Goal: Information Seeking & Learning: Check status

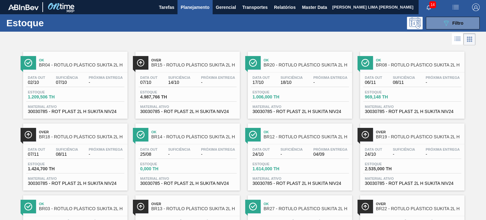
drag, startPoint x: 0, startPoint y: 0, endPoint x: 425, endPoint y: 16, distance: 425.2
click at [434, 17] on button "089F7B8B-B2A5-4AFE-B5C0-19BA573D28AC Filtro" at bounding box center [453, 23] width 54 height 13
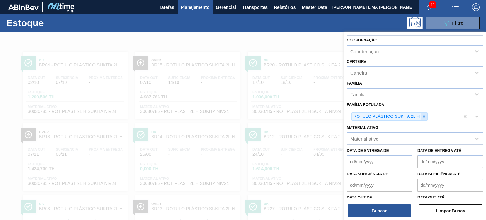
click at [425, 115] on icon at bounding box center [424, 116] width 4 height 4
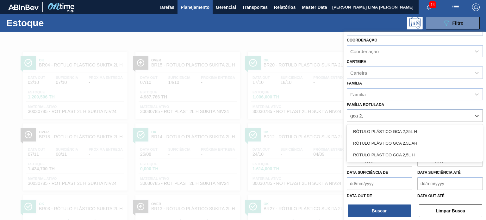
type Rotulada "gca 2,5"
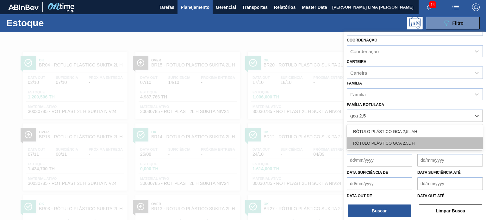
click at [414, 140] on div "RÓTULO PLÁSTICO GCA 2,5L H" at bounding box center [415, 143] width 136 height 12
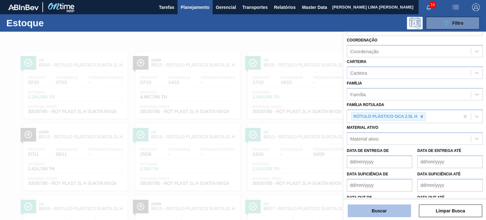
click at [400, 210] on button "Buscar" at bounding box center [379, 211] width 63 height 13
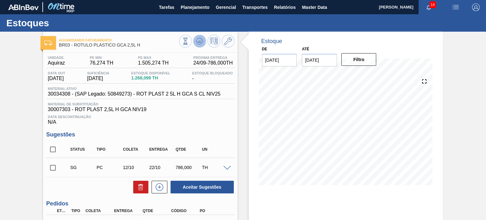
click at [198, 37] on icon at bounding box center [200, 41] width 8 height 8
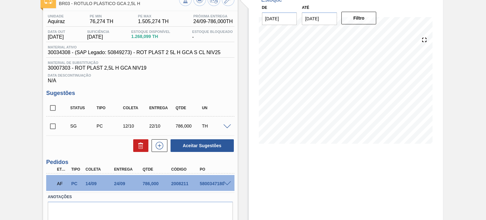
scroll to position [66, 0]
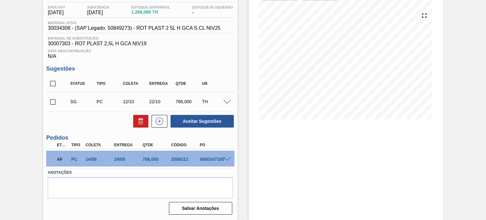
click at [177, 157] on div "2008211" at bounding box center [185, 159] width 31 height 5
copy div "2008211"
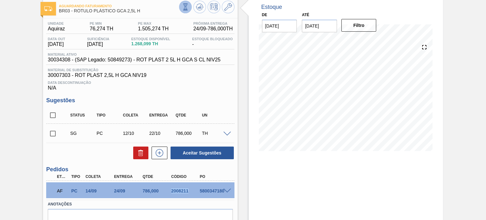
click at [187, 8] on icon at bounding box center [185, 6] width 7 height 7
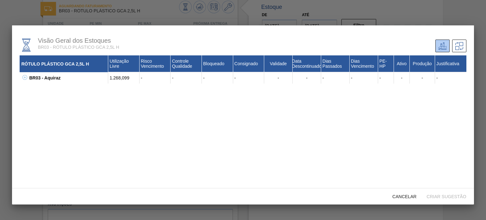
click at [25, 79] on icon at bounding box center [24, 77] width 5 height 5
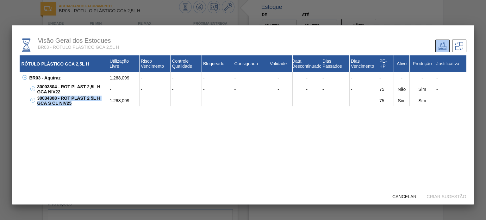
drag, startPoint x: 77, startPoint y: 104, endPoint x: 41, endPoint y: 99, distance: 36.5
click at [41, 99] on div "30034308 - ROT PLAST 2 5L H GCA S CL NIV25" at bounding box center [71, 100] width 73 height 11
click at [408, 197] on span "Cancelar" at bounding box center [405, 196] width 34 height 5
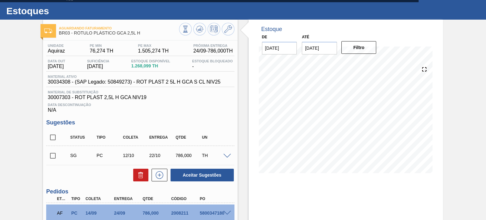
scroll to position [3, 0]
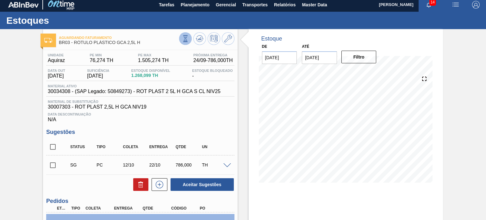
click at [186, 43] on button at bounding box center [185, 38] width 13 height 13
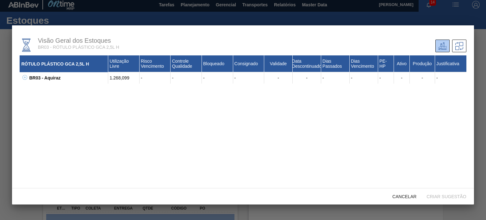
click at [26, 79] on icon at bounding box center [24, 77] width 5 height 5
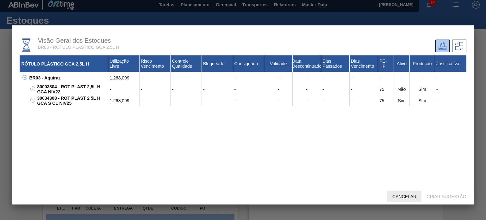
click at [403, 202] on div "Cancelar" at bounding box center [405, 197] width 34 height 12
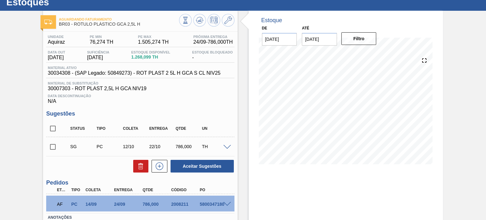
scroll to position [0, 0]
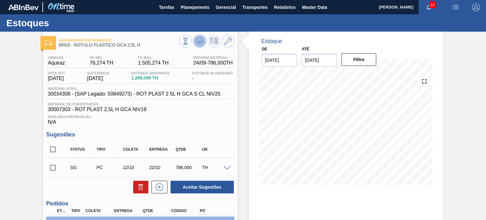
click at [202, 44] on icon at bounding box center [200, 41] width 8 height 8
click at [269, 5] on button "Transportes" at bounding box center [255, 7] width 32 height 14
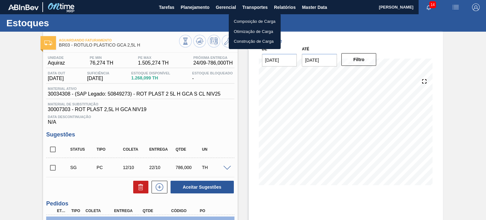
click at [271, 6] on div at bounding box center [243, 110] width 486 height 220
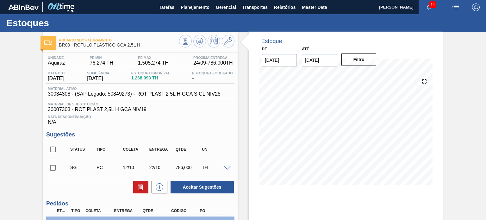
click at [276, 0] on body "Tarefas Planejamento Gerencial Transportes Relatórios Master Data MATHEUS FARIA…" at bounding box center [243, 0] width 486 height 0
click at [283, 9] on span "Relatórios" at bounding box center [285, 7] width 22 height 8
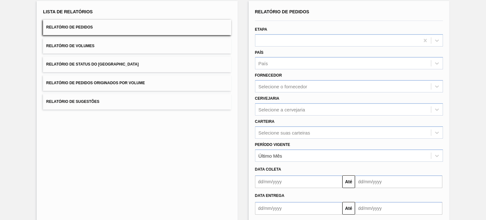
scroll to position [72, 0]
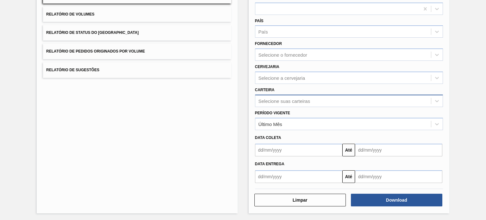
click at [294, 94] on div "Carteira Selecione suas carteiras" at bounding box center [349, 96] width 188 height 22
click at [312, 106] on div "Relatório de Pedidos Etapa País País Fornecedor Selecione o fornecedor Cervejar…" at bounding box center [349, 79] width 188 height 207
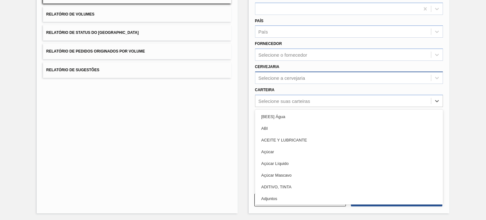
click at [305, 79] on div "Selecione a cervejaria" at bounding box center [282, 77] width 47 height 5
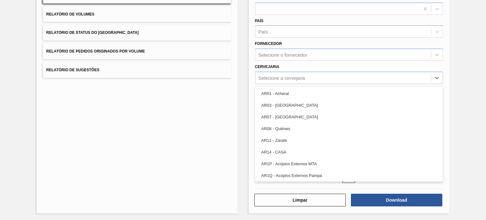
click at [307, 69] on div "Cervejaria option AR01 - Acheral focused, 1 of 92. 92 results available. Use Up…" at bounding box center [349, 73] width 188 height 22
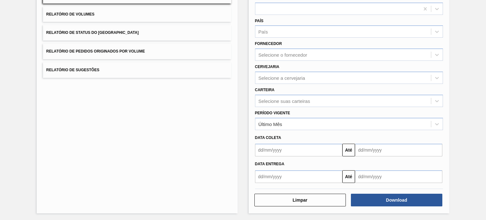
click at [294, 109] on div "Período Vigente Último Mês" at bounding box center [349, 120] width 188 height 22
click at [292, 102] on div "Selecione suas carteiras" at bounding box center [285, 100] width 52 height 5
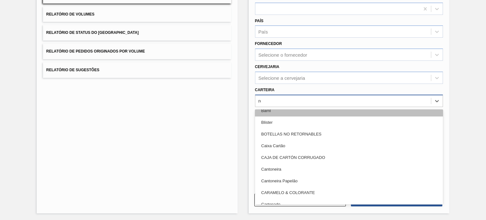
scroll to position [1, 0]
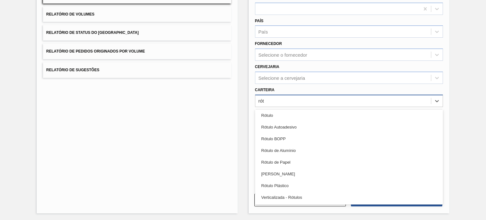
type input "rótu"
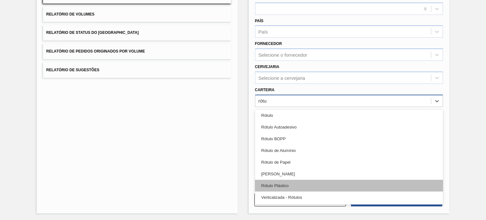
click at [298, 183] on div "Rótulo Plástico" at bounding box center [349, 186] width 188 height 12
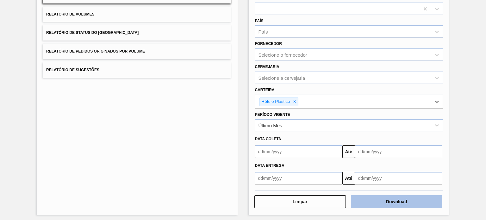
click at [390, 203] on button "Download" at bounding box center [397, 201] width 92 height 13
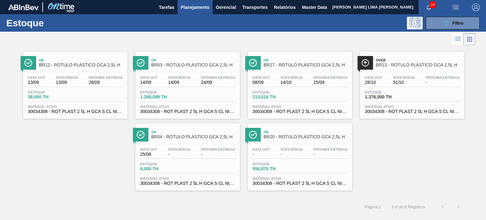
click at [163, 34] on div at bounding box center [238, 39] width 476 height 15
click at [434, 24] on button "089F7B8B-B2A5-4AFE-B5C0-19BA573D28AC Filtro" at bounding box center [453, 23] width 54 height 13
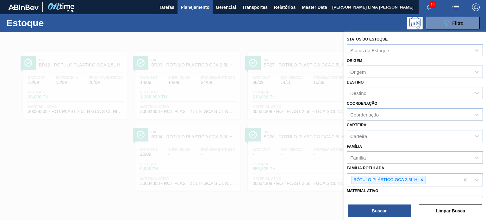
click at [420, 178] on icon at bounding box center [422, 180] width 4 height 4
type Rotulada "gca 2l h"
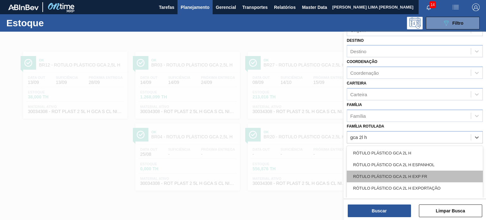
scroll to position [81, 0]
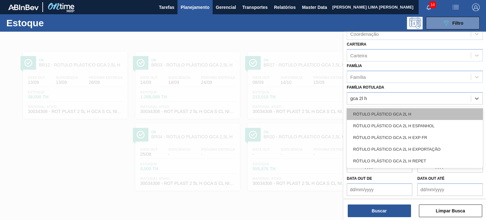
click at [394, 108] on div "RÓTULO PLÁSTICO GCA 2L H" at bounding box center [415, 114] width 136 height 12
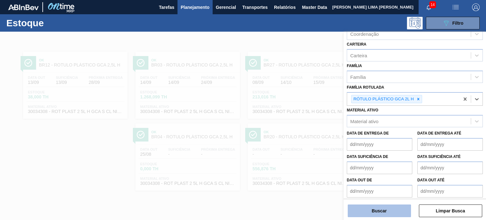
click at [389, 210] on button "Buscar" at bounding box center [379, 211] width 63 height 13
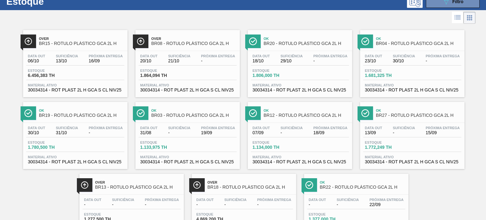
scroll to position [32, 0]
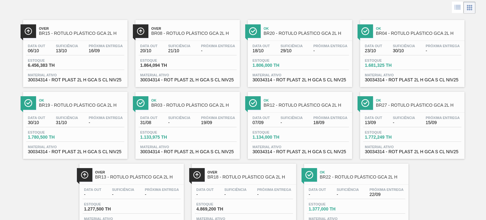
drag, startPoint x: 308, startPoint y: 111, endPoint x: 400, endPoint y: 107, distance: 91.9
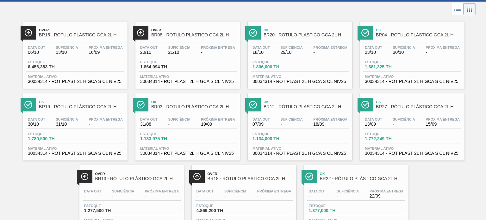
scroll to position [0, 0]
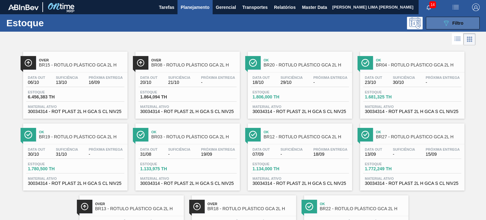
click at [454, 20] on div "089F7B8B-B2A5-4AFE-B5C0-19BA573D28AC Filtro" at bounding box center [453, 23] width 21 height 8
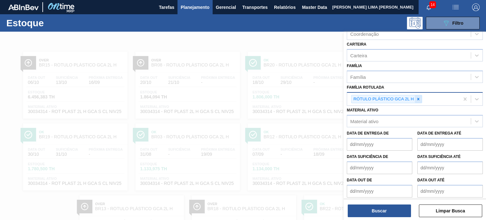
click at [421, 98] on div at bounding box center [418, 99] width 7 height 8
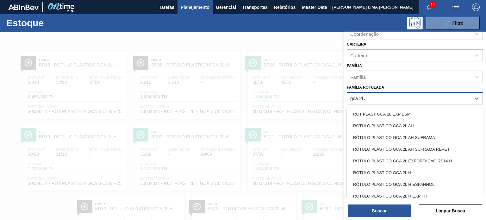
type Rotulada "gca 2l ah"
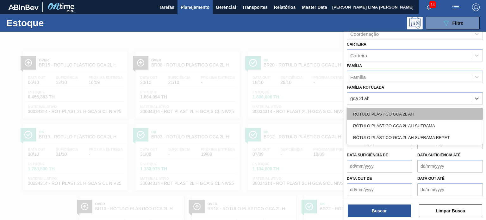
click at [420, 109] on div "RÓTULO PLÁSTICO GCA 2L AH" at bounding box center [415, 114] width 136 height 12
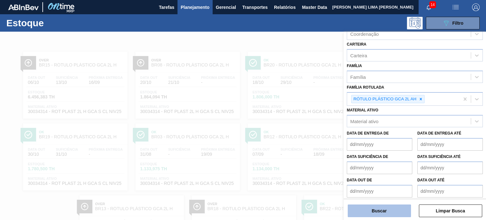
click at [390, 210] on button "Buscar" at bounding box center [379, 211] width 63 height 13
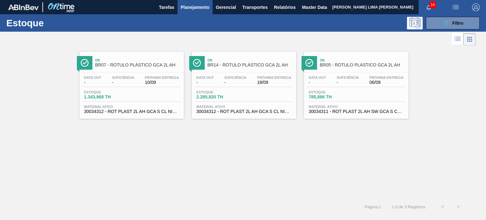
drag, startPoint x: 219, startPoint y: 69, endPoint x: 168, endPoint y: 79, distance: 51.8
drag, startPoint x: 168, startPoint y: 79, endPoint x: 340, endPoint y: 76, distance: 171.3
drag, startPoint x: 254, startPoint y: 81, endPoint x: 357, endPoint y: 74, distance: 102.8
click at [439, 25] on button "089F7B8B-B2A5-4AFE-B5C0-19BA573D28AC Filtro" at bounding box center [453, 23] width 54 height 13
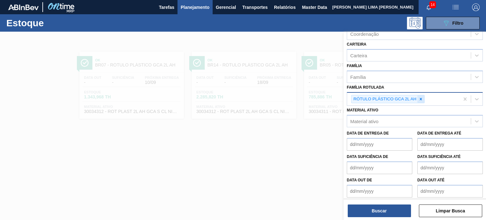
click at [421, 97] on icon at bounding box center [421, 99] width 4 height 4
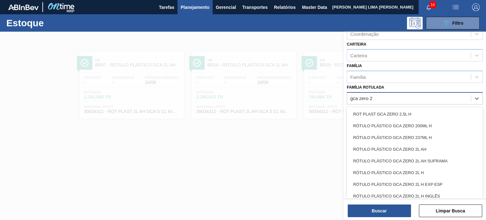
type Rotulada "gca zero 2l"
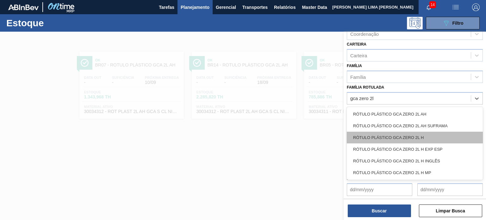
click at [418, 133] on div "RÓTULO PLÁSTICO GCA ZERO 2L H" at bounding box center [415, 138] width 136 height 12
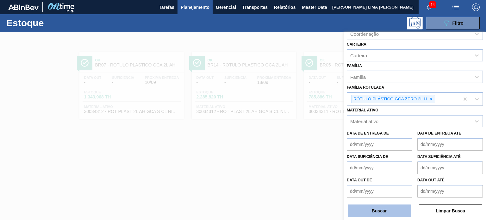
click at [388, 210] on button "Buscar" at bounding box center [379, 211] width 63 height 13
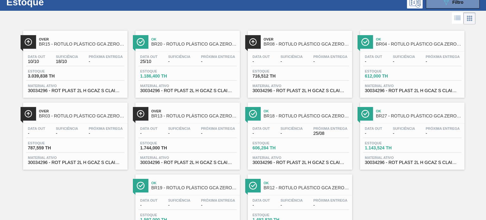
scroll to position [32, 0]
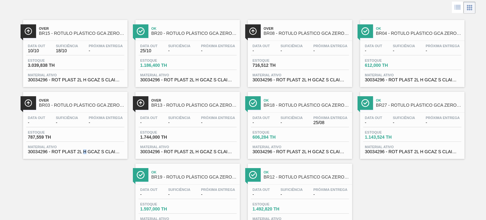
drag, startPoint x: 98, startPoint y: 123, endPoint x: 85, endPoint y: 168, distance: 47.2
click at [85, 168] on div "Over BR15 - RÓTULO PLÁSTICO GCA ZERO 2L H Data out 10/10 Suficiência 18/10 Próx…" at bounding box center [243, 123] width 486 height 216
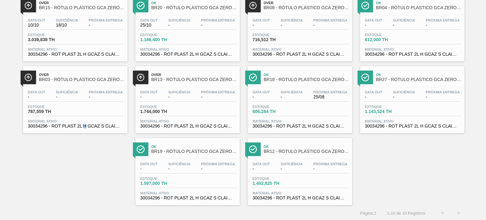
scroll to position [0, 0]
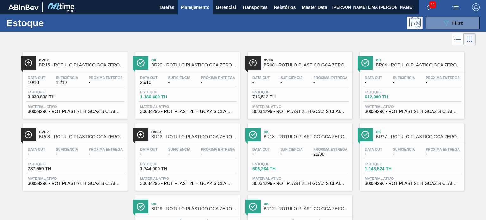
click at [452, 32] on div at bounding box center [238, 39] width 476 height 15
click at [450, 25] on div "089F7B8B-B2A5-4AFE-B5C0-19BA573D28AC Filtro" at bounding box center [453, 23] width 21 height 8
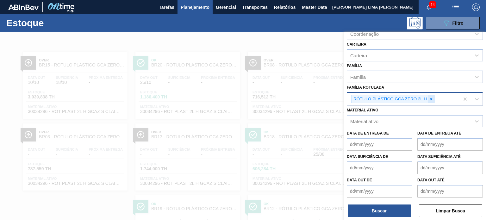
click at [432, 98] on icon at bounding box center [431, 99] width 4 height 4
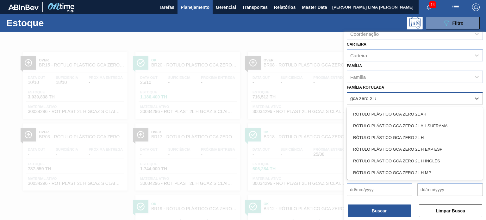
type Rotulada "gca zero 2l ah"
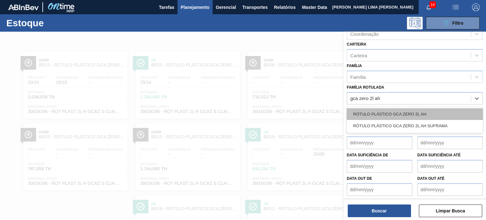
click at [427, 108] on div "RÓTULO PLÁSTICO GCA ZERO 2L AH" at bounding box center [415, 114] width 136 height 12
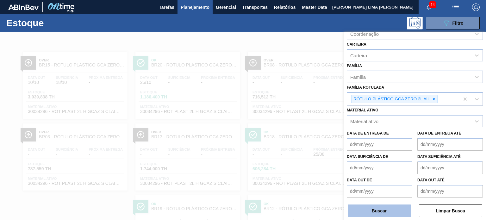
click at [386, 208] on button "Buscar" at bounding box center [379, 211] width 63 height 13
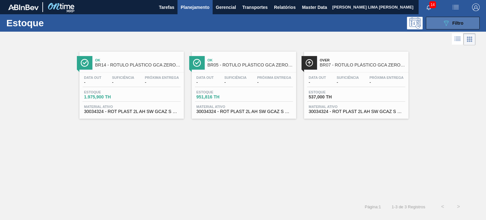
click at [456, 27] on button "089F7B8B-B2A5-4AFE-B5C0-19BA573D28AC Filtro" at bounding box center [453, 23] width 54 height 13
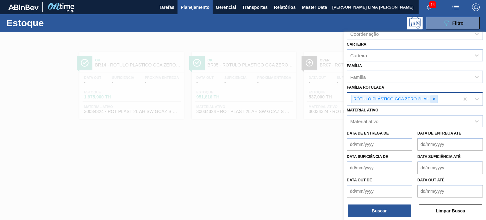
click at [435, 97] on icon at bounding box center [434, 99] width 4 height 4
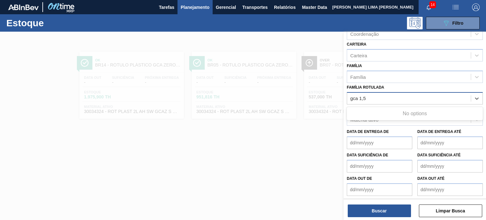
type Rotulada "gca 1,5"
drag, startPoint x: 422, startPoint y: 123, endPoint x: 418, endPoint y: 126, distance: 6.1
click at [422, 123] on div "RÓTULO PLÁSTICO GCA 1,5L H" at bounding box center [415, 126] width 136 height 12
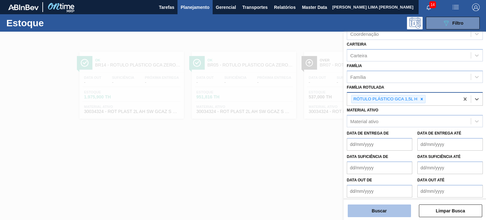
click at [397, 215] on button "Buscar" at bounding box center [379, 211] width 63 height 13
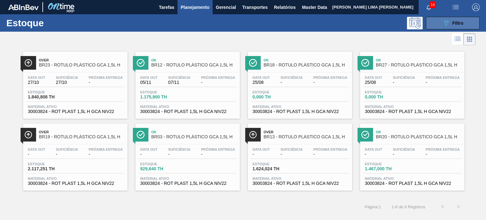
click at [449, 23] on icon "089F7B8B-B2A5-4AFE-B5C0-19BA573D28AC" at bounding box center [447, 23] width 8 height 8
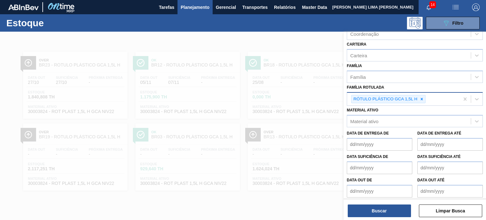
click at [421, 100] on div at bounding box center [422, 99] width 7 height 8
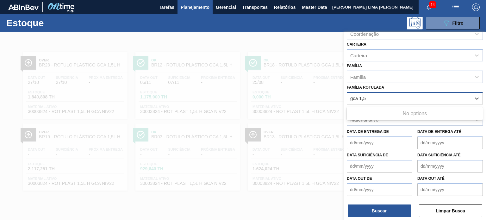
type Rotulada "gca 1,5"
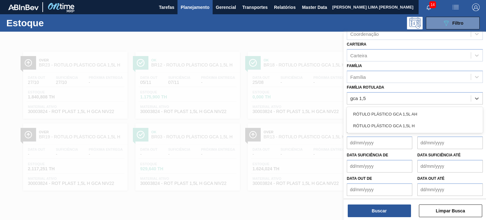
click at [415, 109] on div "RÓTULO PLÁSTICO GCA 1,5L AH" at bounding box center [415, 114] width 136 height 12
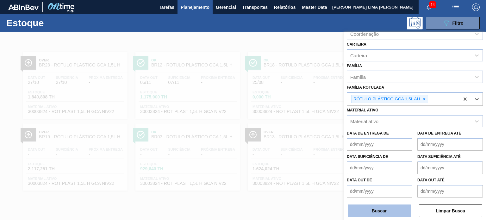
click at [398, 213] on button "Buscar" at bounding box center [379, 211] width 63 height 13
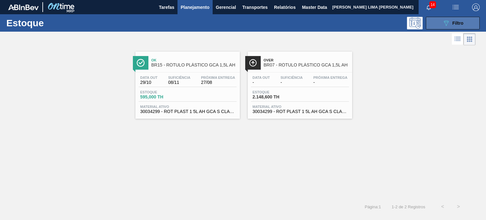
click at [446, 20] on icon "089F7B8B-B2A5-4AFE-B5C0-19BA573D28AC" at bounding box center [447, 23] width 8 height 8
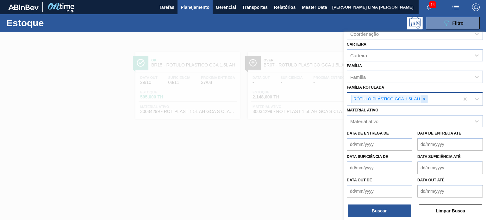
click at [426, 98] on icon at bounding box center [424, 99] width 4 height 4
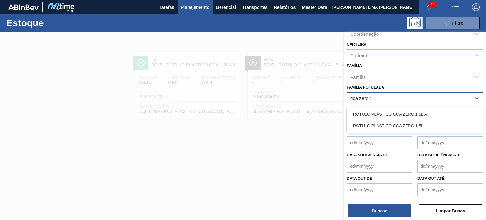
type Rotulada "gca zero 1,5"
click at [414, 126] on div "RÓTULO PLÁSTICO GCA ZERO 1,5L H" at bounding box center [415, 126] width 136 height 12
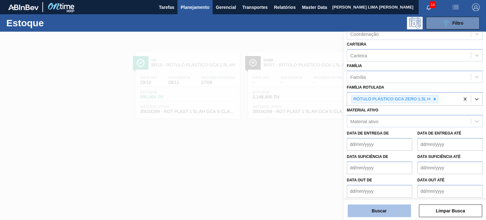
click at [399, 205] on button "Buscar" at bounding box center [379, 211] width 63 height 13
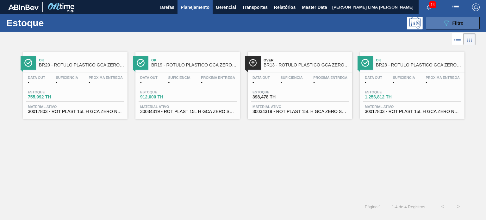
click at [455, 24] on span "Filtro" at bounding box center [458, 23] width 11 height 5
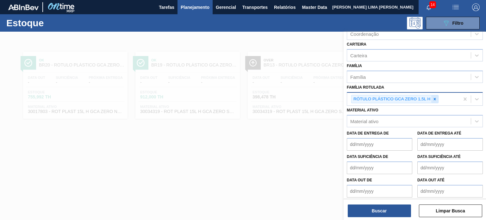
click at [436, 98] on icon at bounding box center [435, 99] width 2 height 2
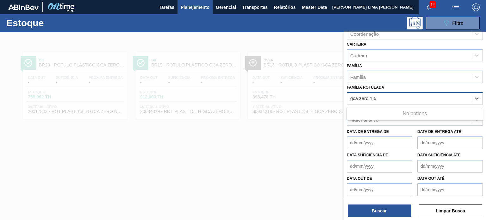
type Rotulada "gca zero 1,5"
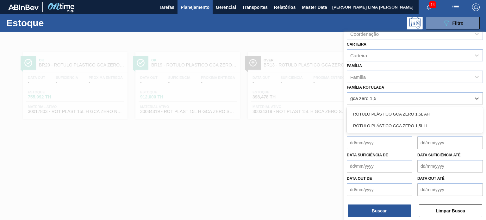
drag, startPoint x: 429, startPoint y: 112, endPoint x: 426, endPoint y: 131, distance: 19.7
click at [430, 112] on div "RÓTULO PLÁSTICO GCA ZERO 1,5L AH" at bounding box center [415, 114] width 136 height 12
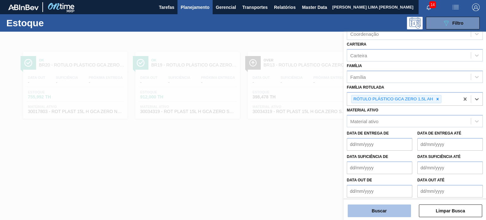
click at [399, 211] on button "Buscar" at bounding box center [379, 211] width 63 height 13
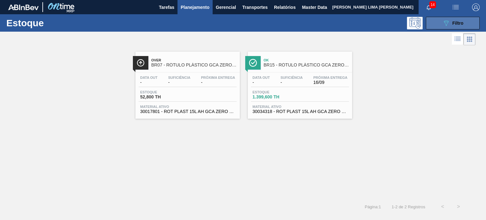
click at [450, 22] on icon "089F7B8B-B2A5-4AFE-B5C0-19BA573D28AC" at bounding box center [447, 23] width 8 height 8
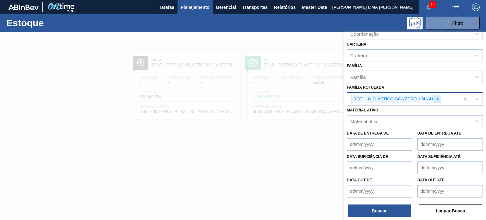
click at [440, 96] on div at bounding box center [437, 99] width 7 height 8
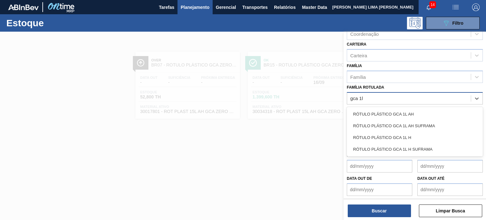
type Rotulada "gca 1l h"
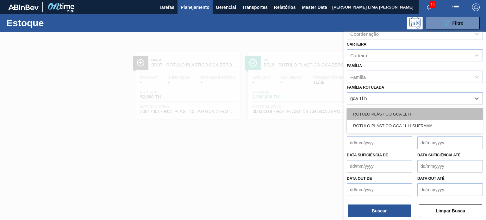
click at [403, 115] on div "RÓTULO PLÁSTICO GCA 1L H" at bounding box center [415, 114] width 136 height 12
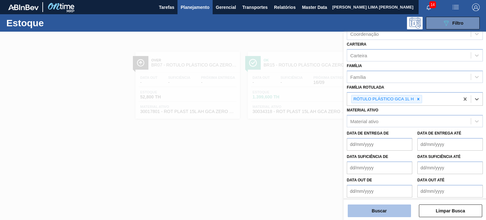
click at [399, 205] on button "Buscar" at bounding box center [379, 211] width 63 height 13
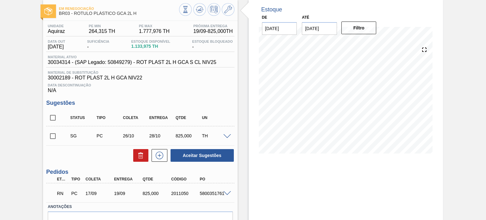
scroll to position [63, 0]
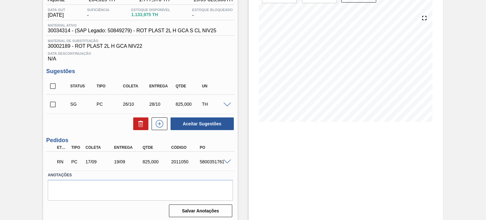
click at [225, 162] on span at bounding box center [228, 162] width 8 height 5
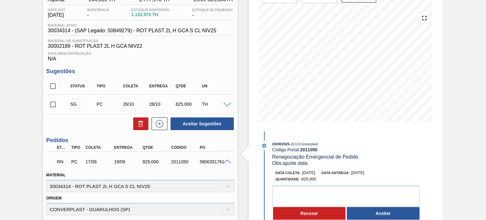
drag, startPoint x: 117, startPoint y: 160, endPoint x: 125, endPoint y: 161, distance: 8.0
click at [125, 161] on div "19/09" at bounding box center [128, 161] width 31 height 5
drag, startPoint x: 156, startPoint y: 183, endPoint x: 115, endPoint y: 183, distance: 40.5
click at [115, 183] on div "Material 30034314 - ROT PLAST 2L H GCA S CL NIV25" at bounding box center [140, 182] width 188 height 22
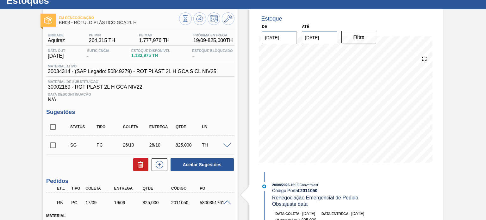
scroll to position [0, 0]
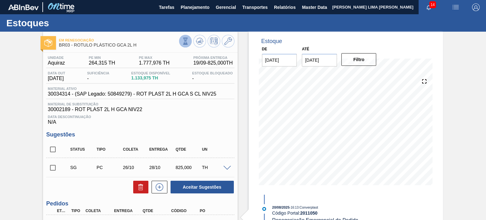
click at [181, 41] on button at bounding box center [185, 41] width 13 height 13
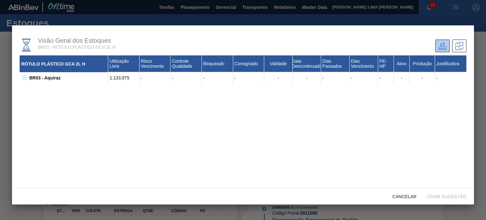
click at [26, 77] on icon at bounding box center [24, 77] width 5 height 5
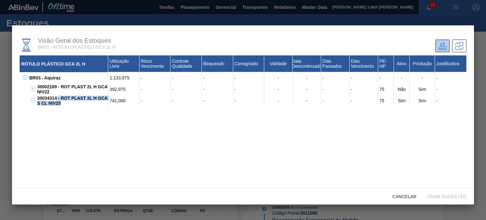
drag, startPoint x: 77, startPoint y: 107, endPoint x: 56, endPoint y: 97, distance: 22.5
click at [56, 97] on div "30034314 - ROT PLAST 2L H GCA S CL NIV25" at bounding box center [71, 100] width 73 height 11
click at [401, 194] on span "Cancelar" at bounding box center [405, 196] width 34 height 5
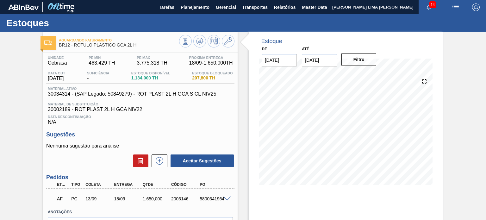
click at [227, 195] on div "AF PC 13/09 18/09 1.650,000 2003146 5800341964" at bounding box center [140, 198] width 188 height 16
click at [228, 198] on span at bounding box center [228, 199] width 8 height 5
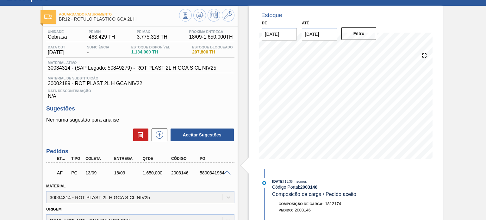
scroll to position [95, 0]
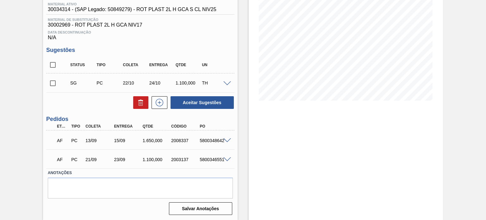
scroll to position [85, 0]
click at [228, 138] on span at bounding box center [228, 140] width 8 height 5
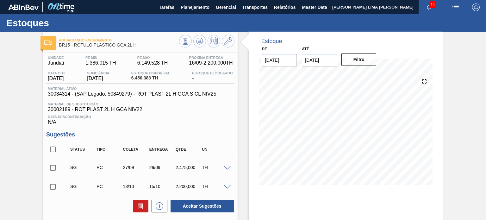
scroll to position [85, 0]
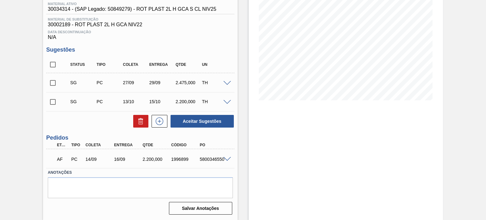
click at [231, 161] on div "AF PC 14/09 16/09 2.200,000 1996899 5800346550" at bounding box center [140, 159] width 188 height 16
click at [228, 160] on span at bounding box center [228, 159] width 8 height 5
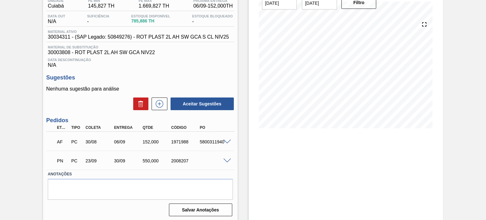
scroll to position [59, 0]
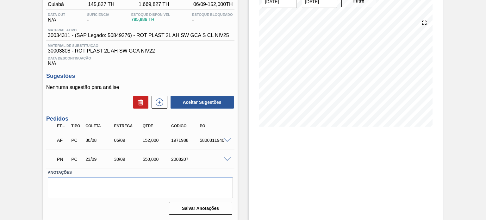
click at [224, 139] on span at bounding box center [228, 140] width 8 height 5
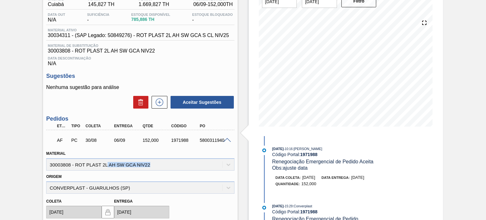
drag, startPoint x: 151, startPoint y: 166, endPoint x: 106, endPoint y: 165, distance: 44.3
click at [107, 165] on div "Material 30003808 - ROT PLAST 2L AH SW GCA NIV22" at bounding box center [140, 160] width 188 height 22
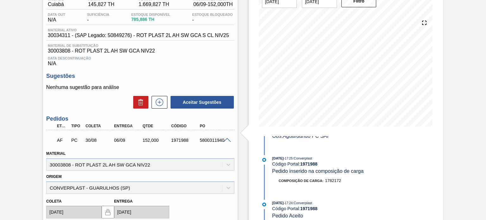
click at [181, 143] on div "1971988" at bounding box center [185, 140] width 31 height 5
copy div "1971988"
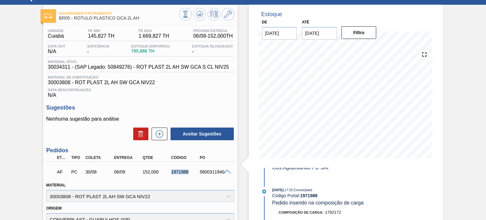
scroll to position [154, 0]
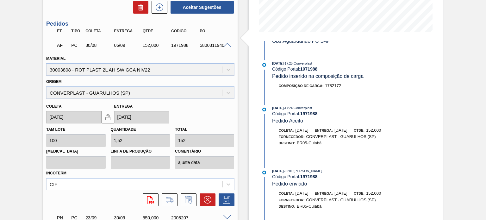
click at [226, 41] on div "AF PC 30/08 06/09 152,000 1971988 5800311940" at bounding box center [140, 45] width 188 height 16
click at [226, 42] on div at bounding box center [228, 44] width 13 height 5
click at [226, 43] on span at bounding box center [228, 45] width 8 height 5
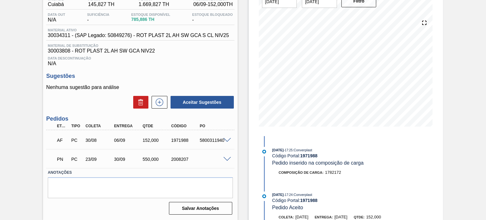
click at [224, 157] on span at bounding box center [228, 159] width 8 height 5
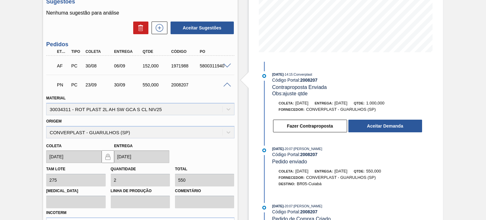
scroll to position [122, 0]
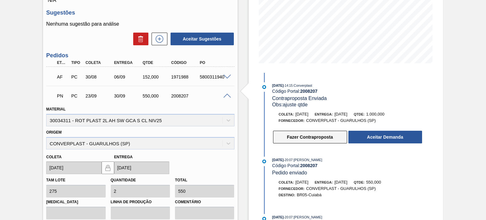
click at [297, 139] on button "Fazer Contraproposta" at bounding box center [310, 137] width 74 height 13
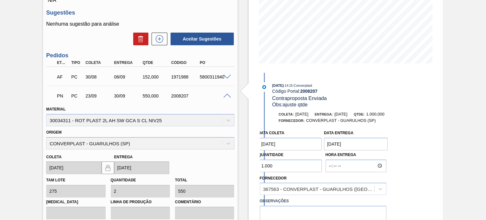
drag, startPoint x: 274, startPoint y: 166, endPoint x: 252, endPoint y: 163, distance: 22.0
click at [252, 163] on div "Estoque De 25/08/2025 Até 03/01/2026 Filtro 13/08/2025 - 14:15 : Converplast Có…" at bounding box center [346, 110] width 194 height 401
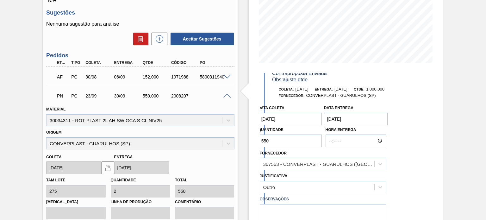
scroll to position [60, 0]
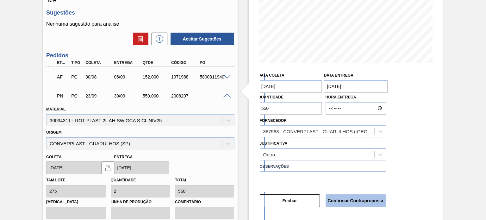
type input "550"
click at [378, 197] on button "Confirmar Contraproposta" at bounding box center [356, 200] width 60 height 13
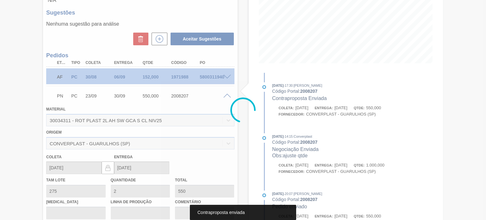
scroll to position [59, 0]
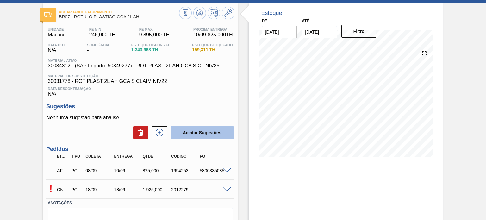
scroll to position [59, 0]
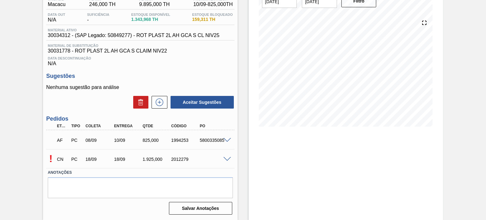
drag, startPoint x: 233, startPoint y: 155, endPoint x: 230, endPoint y: 157, distance: 3.7
click at [231, 156] on div "! CN PC 18/09 18/09 1.925,000 2012279" at bounding box center [140, 159] width 188 height 16
click at [229, 157] on span at bounding box center [228, 159] width 8 height 5
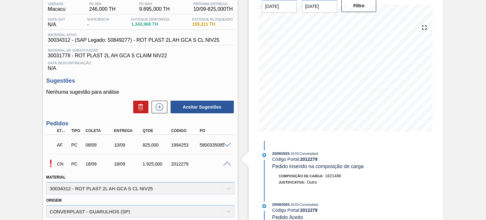
scroll to position [148, 0]
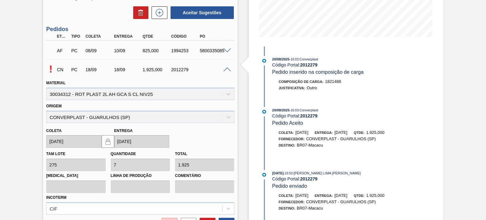
click at [229, 45] on div "AF PC 08/09 10/09 825,000 1994253 5800335085" at bounding box center [140, 50] width 188 height 16
click at [227, 50] on span at bounding box center [228, 50] width 8 height 5
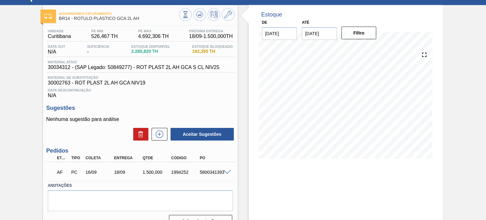
scroll to position [52, 0]
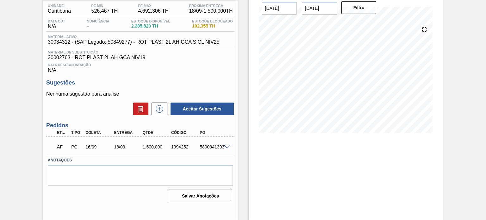
click at [228, 145] on span at bounding box center [228, 147] width 8 height 5
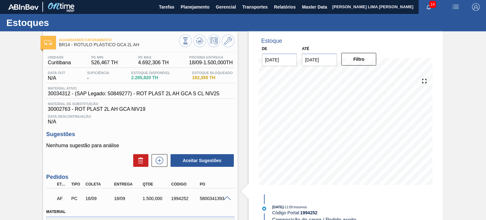
scroll to position [0, 0]
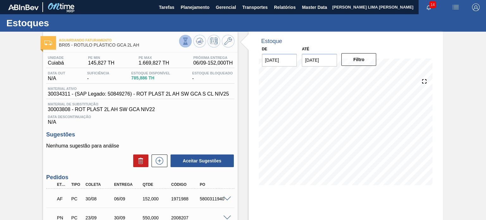
click at [190, 39] on button at bounding box center [185, 41] width 13 height 13
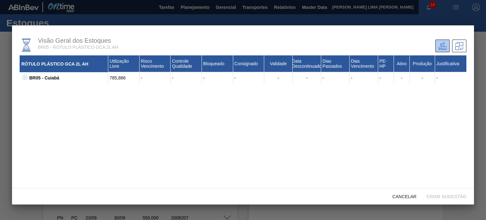
click at [28, 76] on div "BR05 - Cuiabá" at bounding box center [68, 77] width 81 height 11
click at [27, 77] on div "BR05 - Cuiabá 785,886 - - - - - - - - - - - - 30003808 - ROT PLAST 2L AH SW GCA…" at bounding box center [243, 77] width 447 height 11
click at [26, 77] on icon at bounding box center [24, 77] width 5 height 5
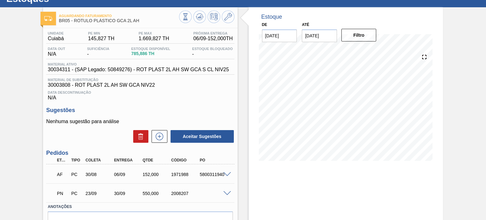
scroll to position [59, 0]
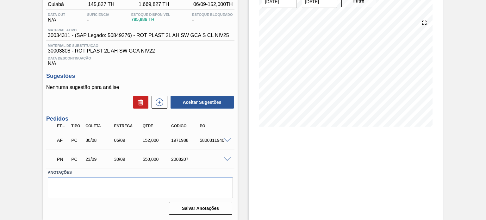
click at [226, 140] on span at bounding box center [228, 140] width 8 height 5
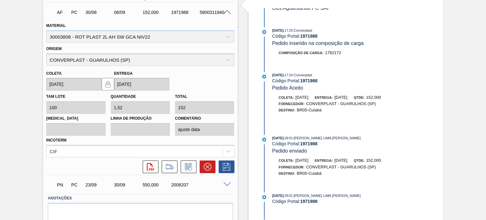
scroll to position [148, 0]
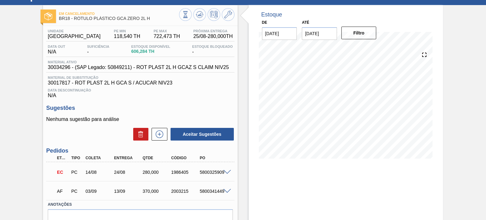
scroll to position [59, 0]
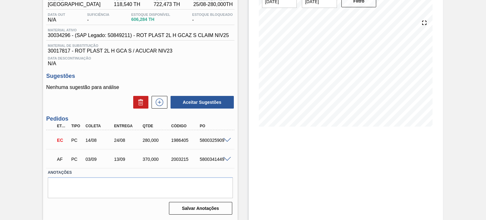
click at [226, 139] on span at bounding box center [228, 140] width 8 height 5
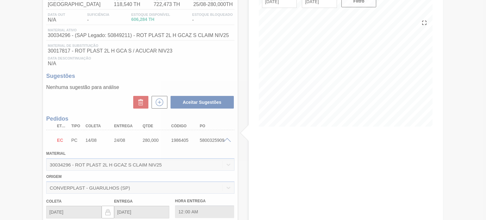
click at [228, 139] on div at bounding box center [243, 110] width 486 height 220
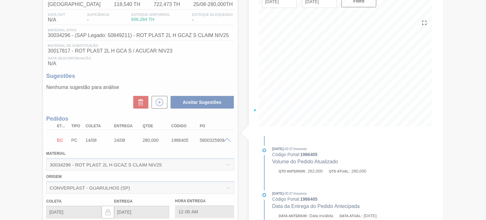
click at [228, 140] on div at bounding box center [243, 110] width 486 height 220
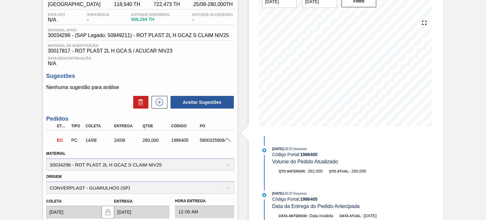
click at [227, 141] on span at bounding box center [228, 140] width 8 height 5
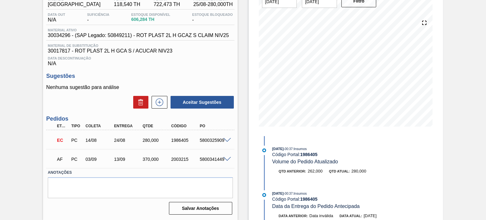
click at [224, 160] on span at bounding box center [228, 159] width 8 height 5
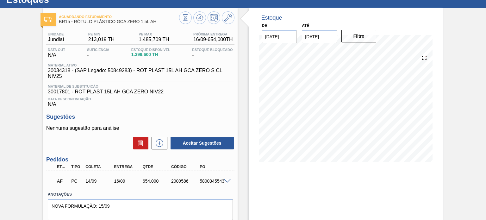
scroll to position [52, 0]
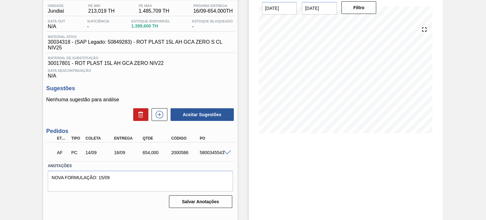
click at [226, 155] on div "5800345543" at bounding box center [213, 152] width 31 height 5
click at [224, 151] on span at bounding box center [228, 152] width 8 height 5
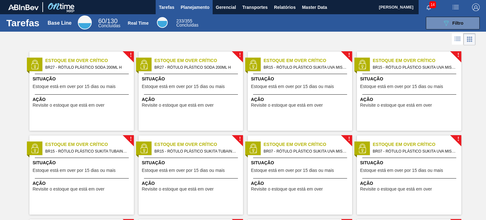
click at [203, 1] on button "Planejamento" at bounding box center [195, 7] width 35 height 14
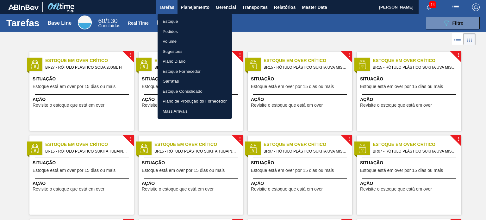
click at [189, 19] on li "Estoque" at bounding box center [195, 21] width 74 height 10
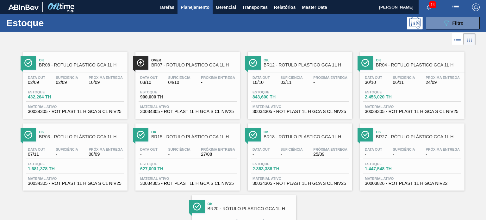
scroll to position [32, 0]
